Goal: Information Seeking & Learning: Learn about a topic

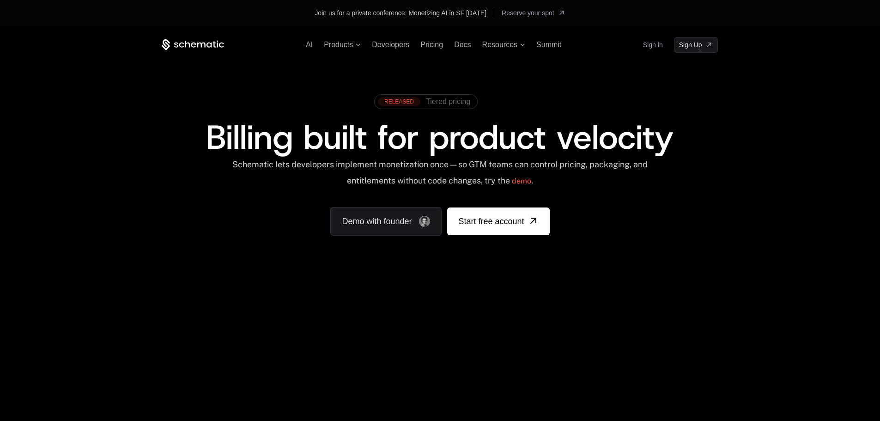
click at [445, 105] on span "Tiered pricing" at bounding box center [448, 102] width 44 height 8
click at [523, 46] on icon at bounding box center [523, 44] width 5 height 2
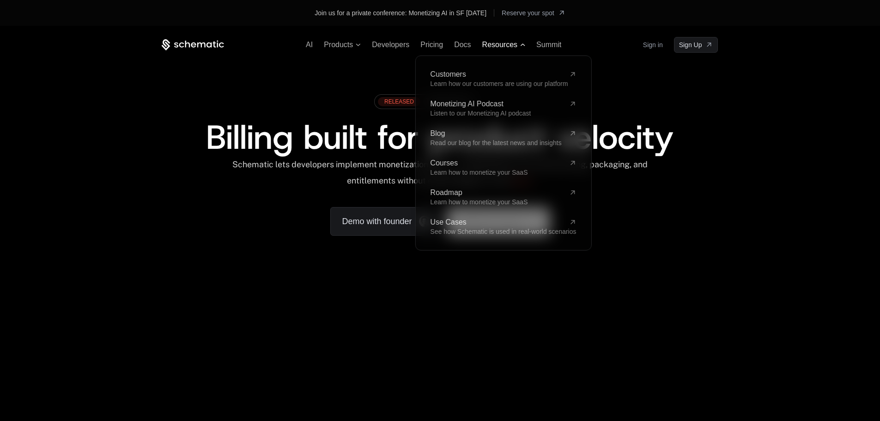
click at [523, 46] on icon at bounding box center [522, 44] width 5 height 3
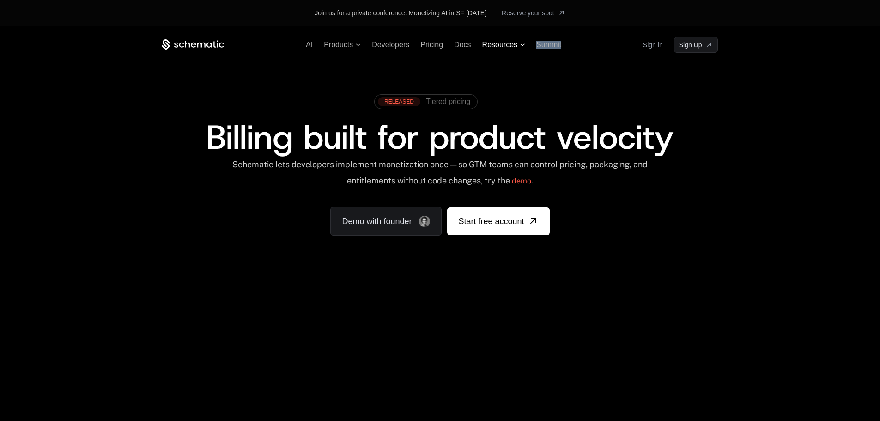
click at [523, 46] on icon at bounding box center [523, 44] width 5 height 2
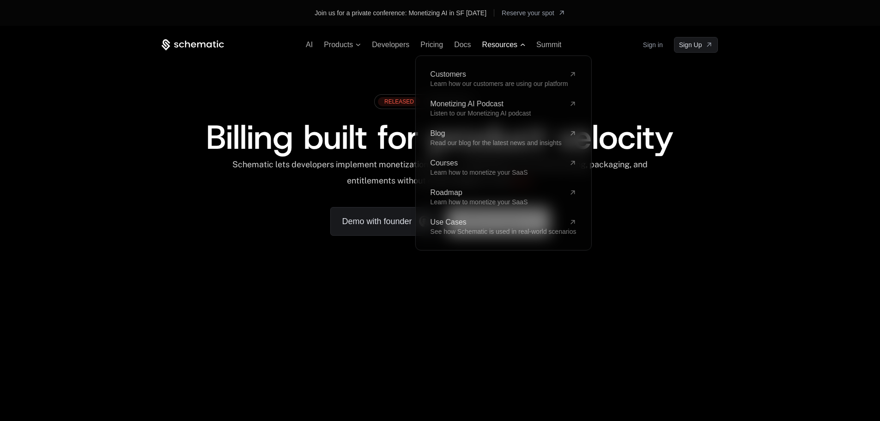
click at [523, 46] on icon at bounding box center [522, 44] width 5 height 3
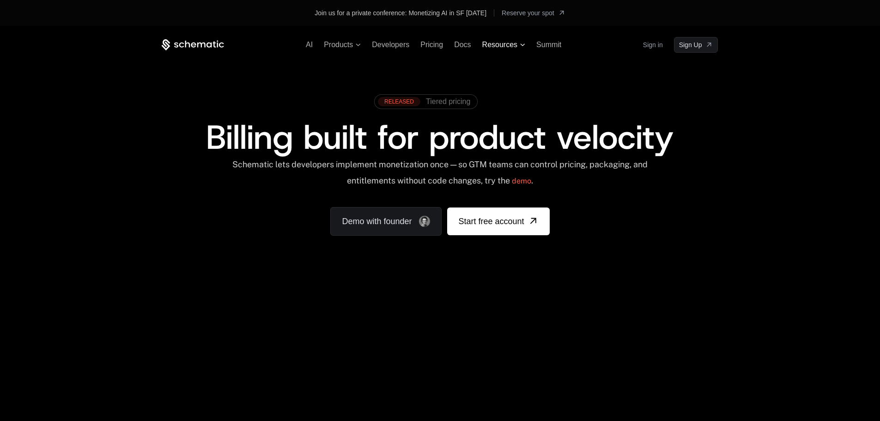
click at [523, 46] on icon at bounding box center [523, 44] width 5 height 2
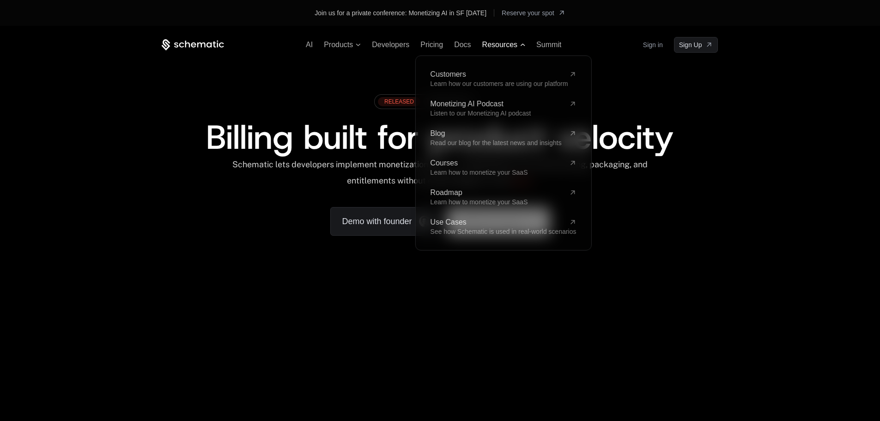
click at [523, 46] on icon at bounding box center [522, 44] width 5 height 3
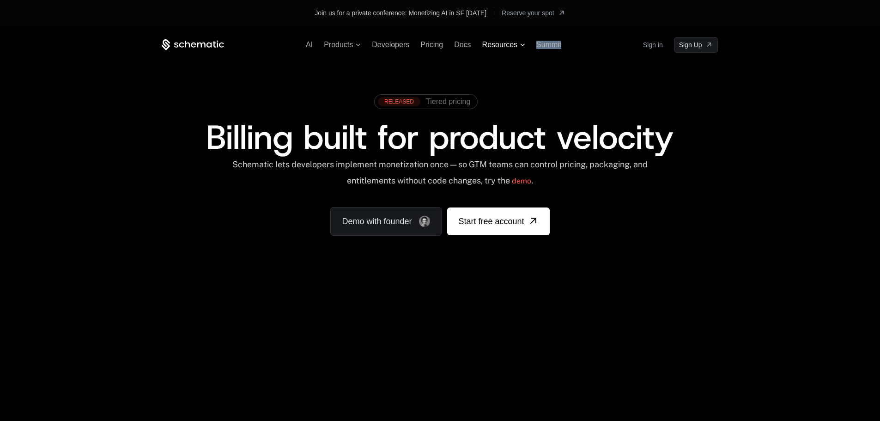
click at [523, 46] on icon at bounding box center [523, 44] width 5 height 2
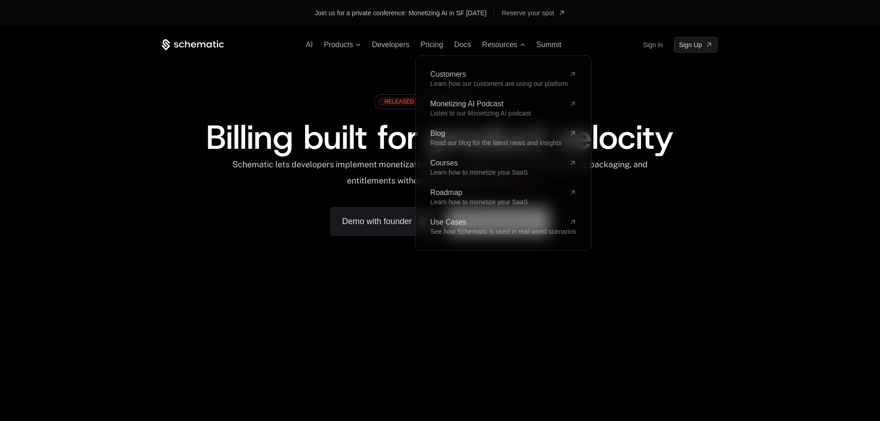
click at [306, 95] on div "RELEASED Tiered pricing" at bounding box center [440, 105] width 556 height 31
click at [525, 45] on icon at bounding box center [523, 44] width 5 height 2
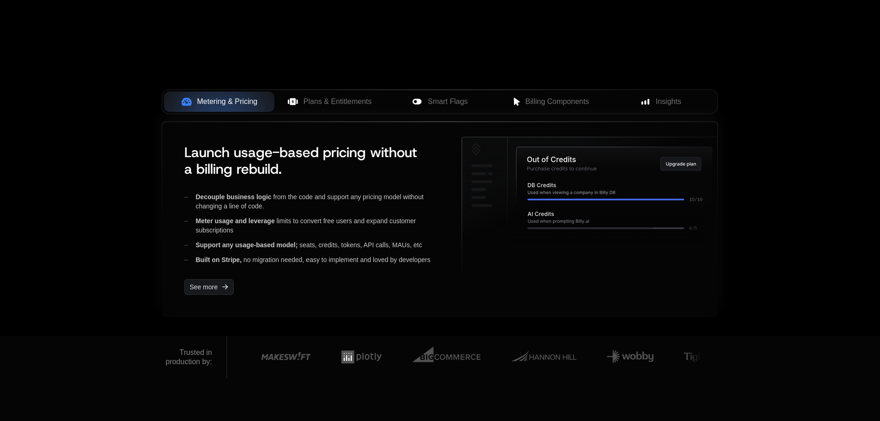
scroll to position [370, 0]
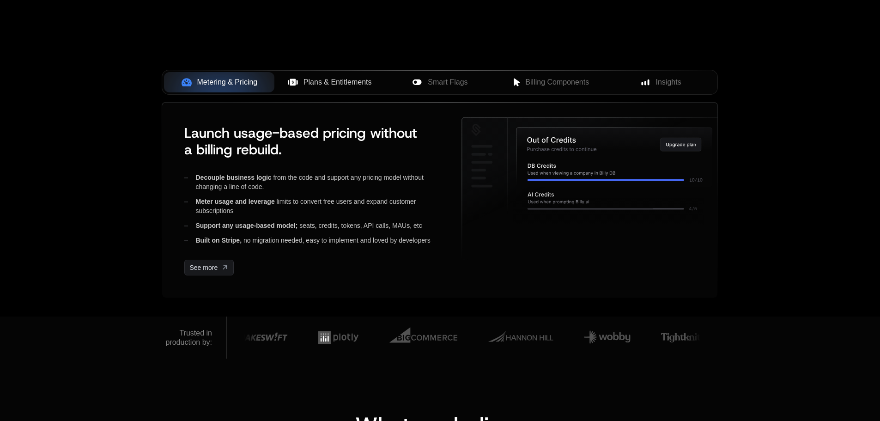
click at [335, 85] on span "Plans & Entitlements" at bounding box center [338, 82] width 68 height 11
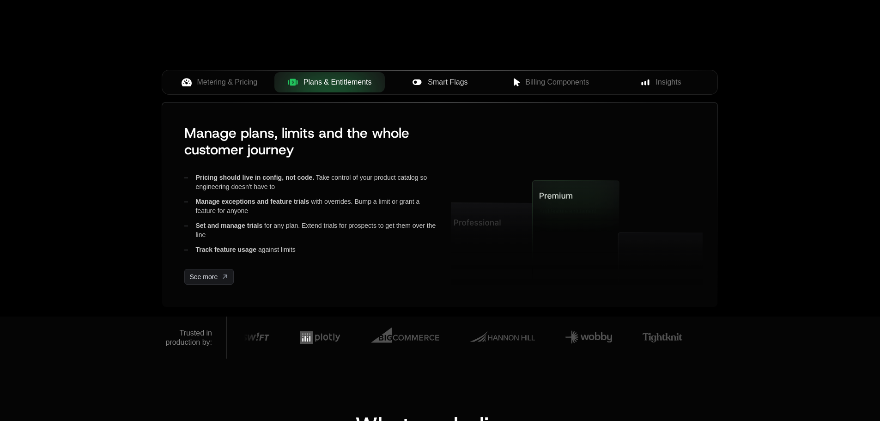
click at [419, 86] on icon at bounding box center [417, 82] width 10 height 10
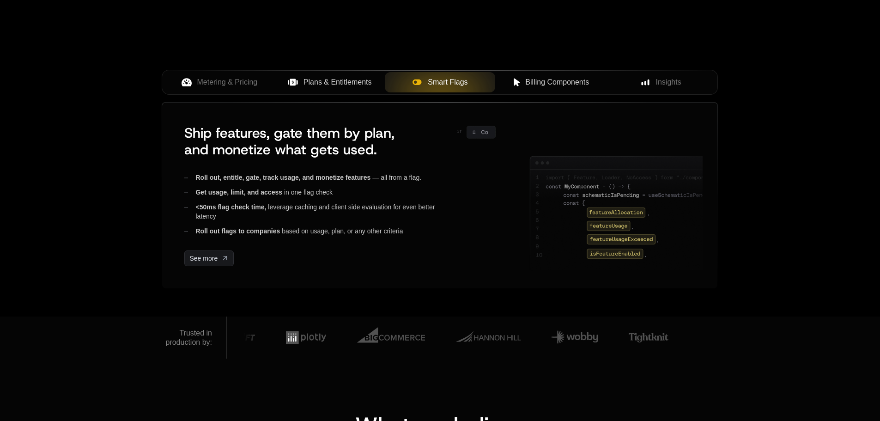
click at [555, 90] on button "Billing Components" at bounding box center [550, 82] width 110 height 20
